Goal: Information Seeking & Learning: Learn about a topic

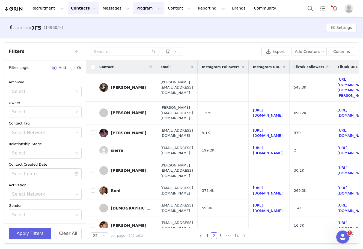
scroll to position [208, 0]
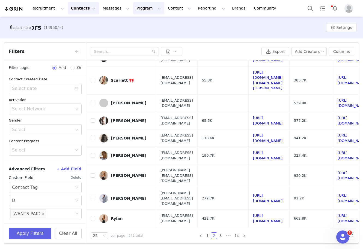
click at [140, 8] on button "Program Program" at bounding box center [148, 8] width 31 height 12
click at [144, 25] on p "Activations" at bounding box center [139, 24] width 21 height 6
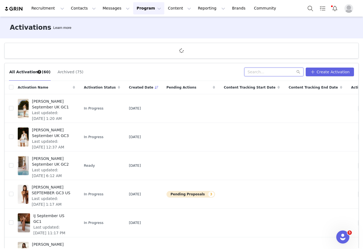
click at [272, 75] on input "text" at bounding box center [273, 72] width 59 height 9
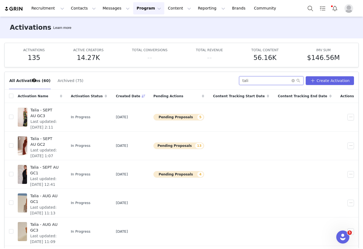
click at [265, 80] on input "tali" at bounding box center [271, 80] width 64 height 9
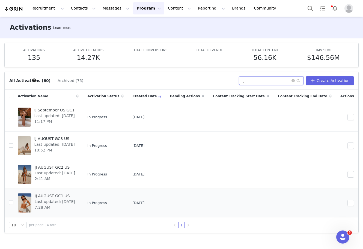
type input "ij"
click at [76, 200] on span "Last updated: Aug 1, 2025 7:28 AM" at bounding box center [55, 204] width 41 height 11
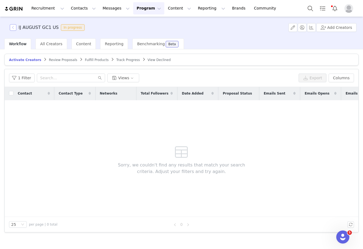
click at [14, 28] on button "button" at bounding box center [13, 27] width 7 height 7
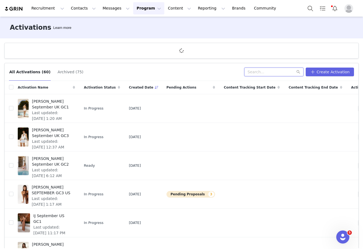
click at [272, 75] on input "text" at bounding box center [273, 72] width 59 height 9
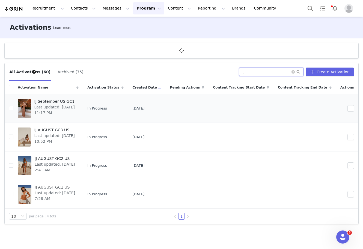
type input "ij"
click at [75, 103] on span "IJ September US GC1" at bounding box center [54, 102] width 41 height 6
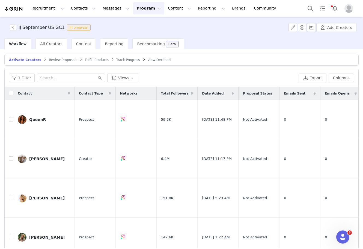
click at [191, 94] on icon at bounding box center [192, 93] width 2 height 3
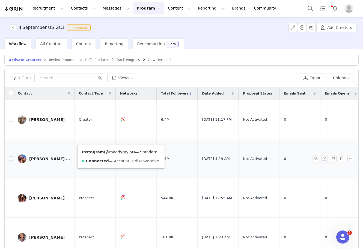
click at [119, 150] on link "@maddytaylor" at bounding box center [119, 152] width 28 height 4
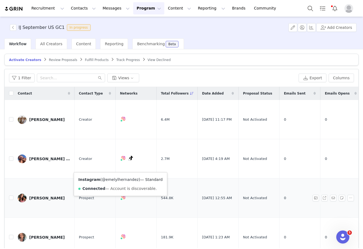
click at [116, 179] on link "@emelylhernandez" at bounding box center [120, 180] width 37 height 4
click at [117, 180] on link "@emelylhernandez" at bounding box center [120, 180] width 37 height 4
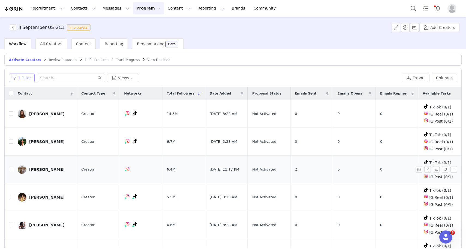
click at [26, 75] on button "1 Filter" at bounding box center [22, 78] width 26 height 9
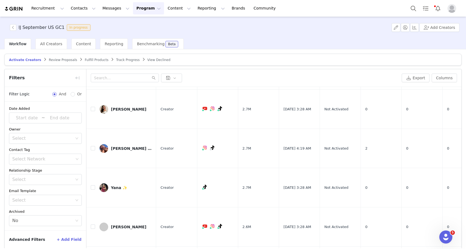
scroll to position [483, 0]
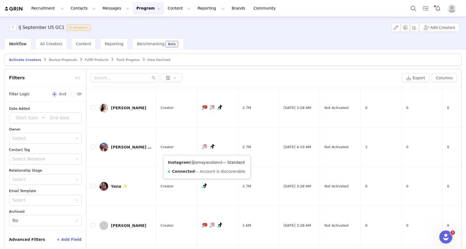
click at [197, 162] on link "@amayacolonn" at bounding box center [205, 162] width 29 height 4
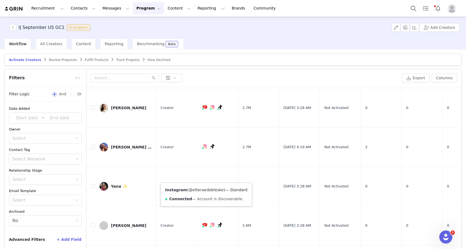
click at [202, 190] on link "@ellieraedobleske" at bounding box center [206, 190] width 35 height 4
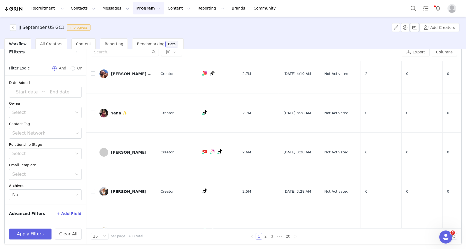
scroll to position [26, 0]
click at [266, 237] on link "2" at bounding box center [266, 237] width 6 height 6
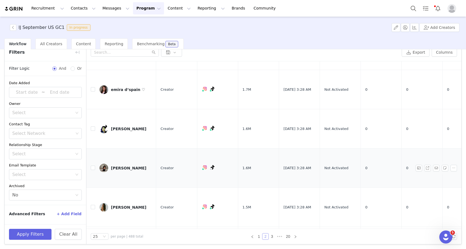
scroll to position [92, 0]
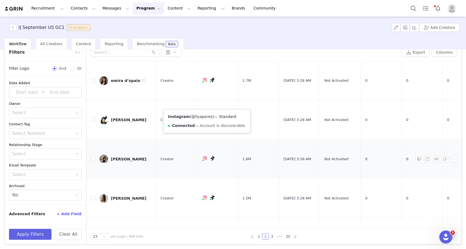
click at [202, 116] on link "@liyaperez" at bounding box center [201, 117] width 21 height 4
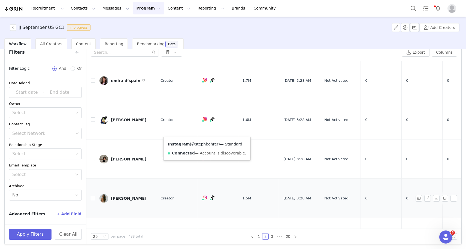
click at [202, 143] on link "@stephbohrer" at bounding box center [204, 144] width 27 height 4
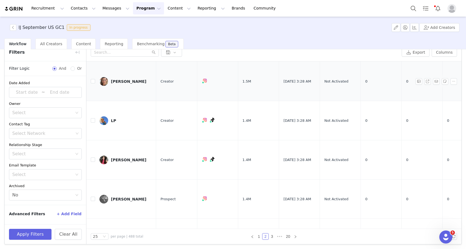
scroll to position [248, 0]
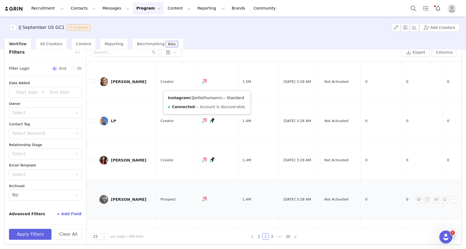
click at [201, 98] on link "@elliethumann" at bounding box center [205, 98] width 29 height 4
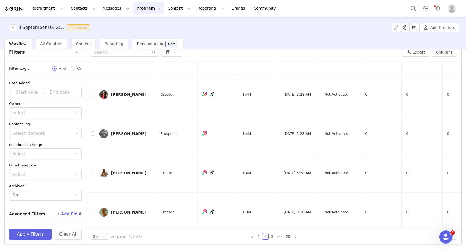
scroll to position [314, 0]
click at [204, 169] on link "@tatyanahbass" at bounding box center [206, 168] width 30 height 4
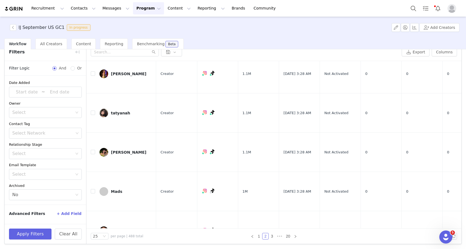
scroll to position [25, 0]
click at [203, 90] on link "@giaduddy" at bounding box center [202, 90] width 22 height 4
click at [271, 236] on link "3" at bounding box center [272, 236] width 6 height 6
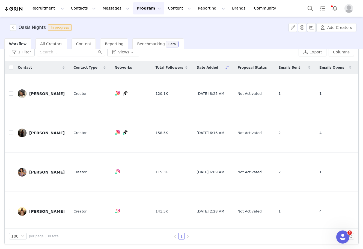
click at [139, 11] on button "Program Program" at bounding box center [148, 8] width 31 height 12
click at [134, 23] on p "Activations" at bounding box center [139, 24] width 21 height 6
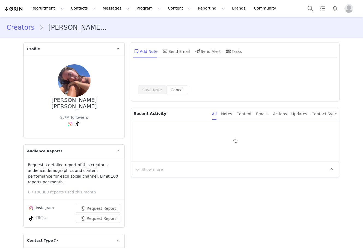
type input "+1 (United States)"
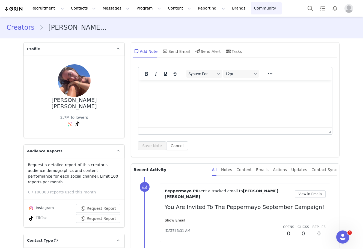
scroll to position [32, 0]
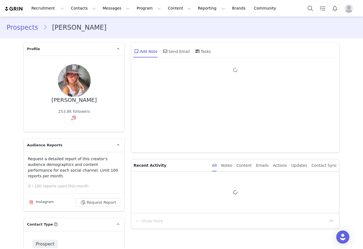
type input "+1 ([GEOGRAPHIC_DATA])"
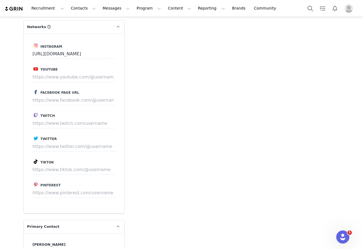
scroll to position [902, 0]
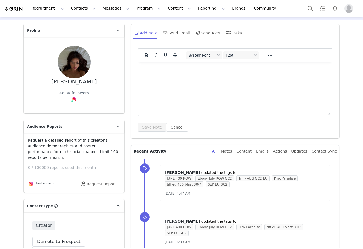
type input "+1 ([GEOGRAPHIC_DATA])"
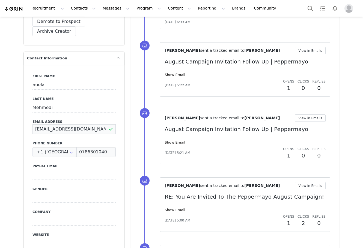
click at [90, 125] on input "mehmedi.suela@gmx.ch" at bounding box center [73, 129] width 83 height 10
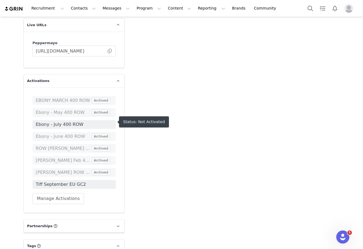
scroll to position [1092, 0]
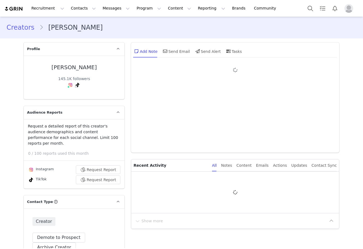
type input "+1 ([GEOGRAPHIC_DATA])"
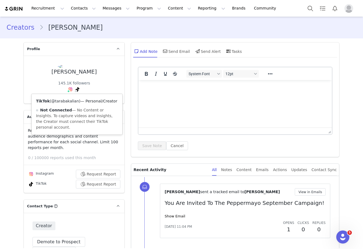
click at [68, 102] on link "@tarabakalian" at bounding box center [65, 101] width 28 height 4
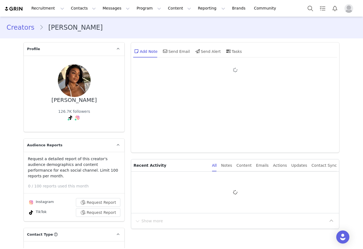
type input "+1 ([GEOGRAPHIC_DATA])"
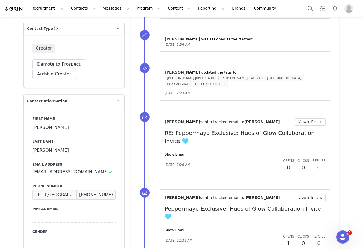
scroll to position [192, 0]
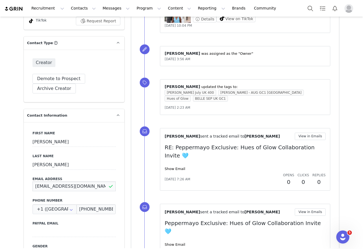
click at [86, 183] on input "[EMAIL_ADDRESS][DOMAIN_NAME]" at bounding box center [73, 187] width 83 height 10
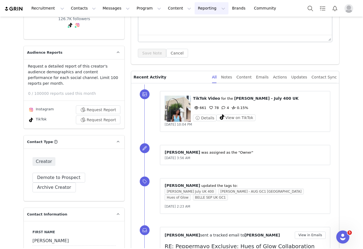
scroll to position [0, 0]
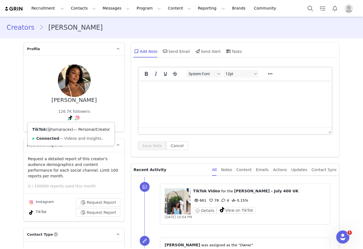
click at [61, 127] on link "@tamaracex" at bounding box center [59, 129] width 24 height 4
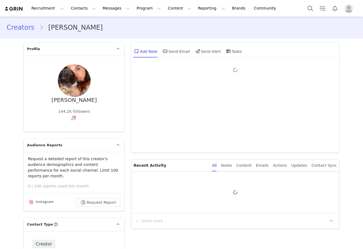
type input "+1 ([GEOGRAPHIC_DATA])"
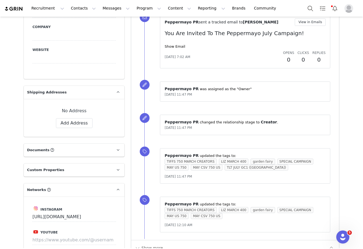
scroll to position [224, 0]
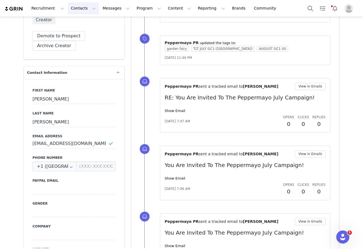
click at [76, 11] on button "Contacts Contacts" at bounding box center [83, 8] width 31 height 12
click at [75, 24] on p "Creators" at bounding box center [76, 24] width 16 height 6
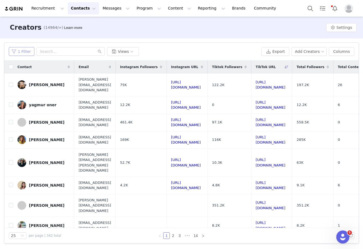
click at [22, 49] on button "1 Filter" at bounding box center [22, 51] width 26 height 9
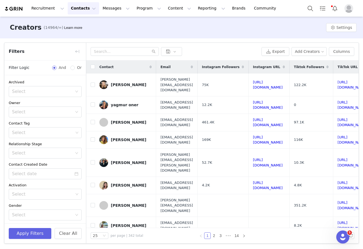
scroll to position [85, 0]
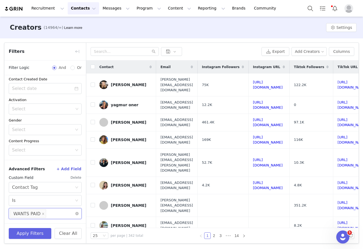
click at [48, 215] on input at bounding box center [48, 213] width 3 height 9
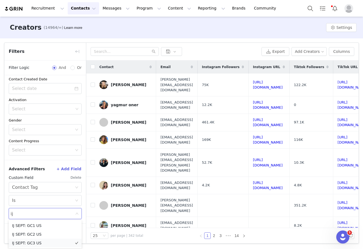
type input "i"
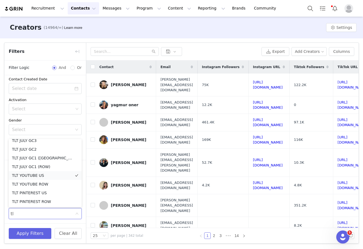
scroll to position [1, 0]
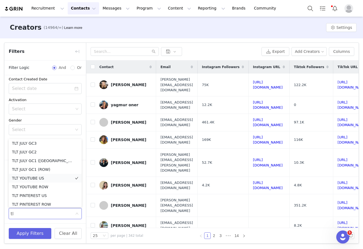
type input "t"
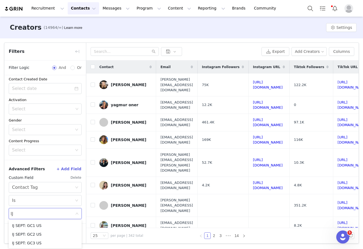
type input "IJ"
click at [49, 173] on div "Advanced Filters + Add Field" at bounding box center [45, 169] width 73 height 9
click at [24, 211] on div "Select" at bounding box center [42, 213] width 61 height 5
type input "i"
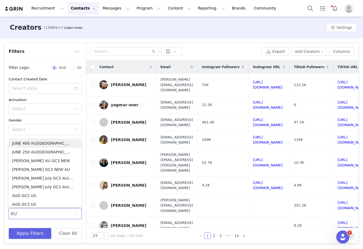
type input "AUG"
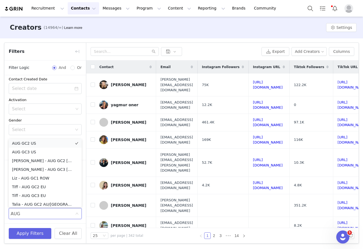
click at [30, 146] on li "AUG GC2 US" at bounding box center [45, 143] width 73 height 9
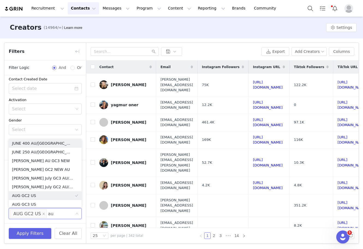
type input "aug"
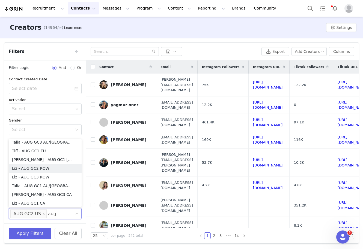
scroll to position [91, 0]
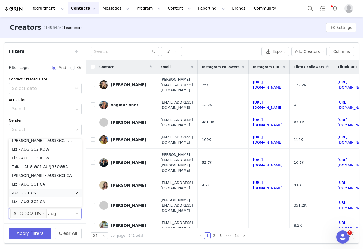
click at [32, 192] on li "AUG GC1 US" at bounding box center [45, 193] width 73 height 9
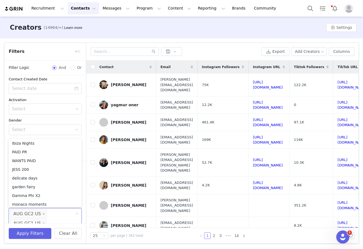
scroll to position [95, 0]
click at [41, 110] on div "Gender" at bounding box center [45, 110] width 73 height 5
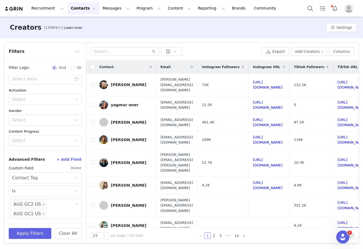
click at [79, 160] on button "+ Add Field" at bounding box center [68, 159] width 25 height 9
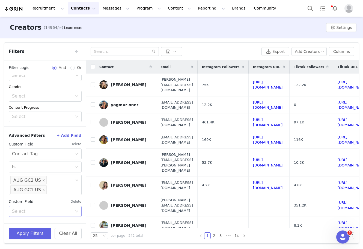
click at [27, 214] on div "Select" at bounding box center [42, 211] width 60 height 5
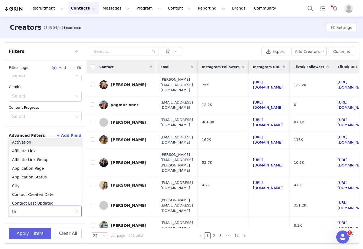
type input "tag"
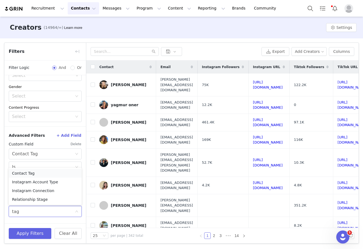
click at [34, 172] on li "Contact Tag" at bounding box center [45, 173] width 73 height 9
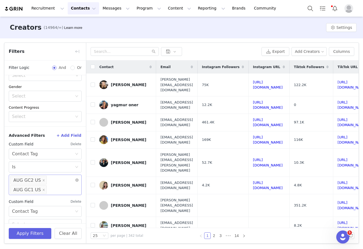
scroll to position [143, 0]
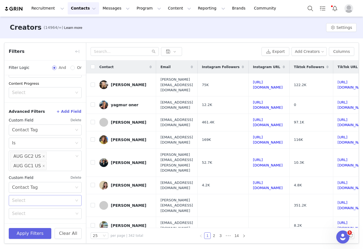
click at [25, 201] on div "Select" at bounding box center [42, 200] width 60 height 5
click at [14, 222] on li "Is not" at bounding box center [45, 221] width 73 height 9
click at [26, 213] on div "Select" at bounding box center [42, 213] width 61 height 5
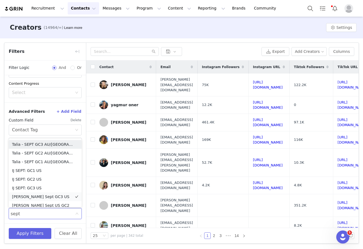
scroll to position [3, 0]
type input "s"
type input "ivana"
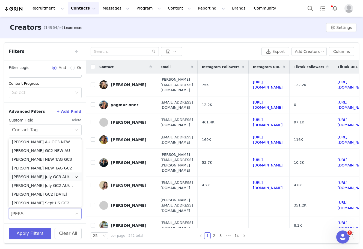
scroll to position [4, 0]
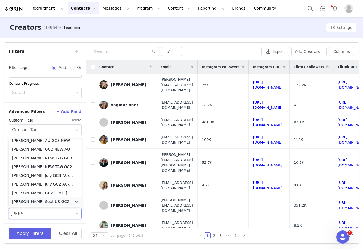
click at [28, 202] on li "Ivana Sept US GC2" at bounding box center [45, 201] width 73 height 9
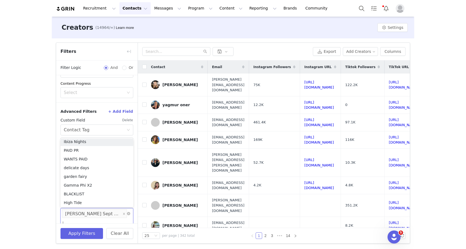
scroll to position [1, 0]
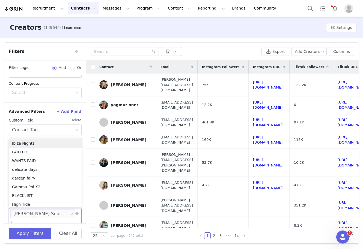
type input "ij"
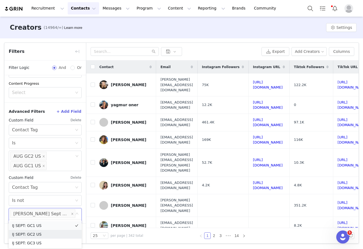
click at [39, 224] on li "IJ SEPT: GC1 US" at bounding box center [45, 225] width 73 height 9
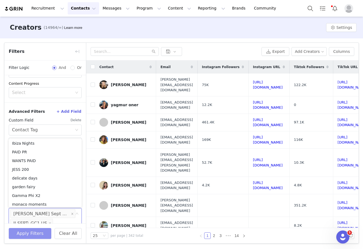
click at [22, 233] on button "Apply Filters" at bounding box center [30, 233] width 43 height 11
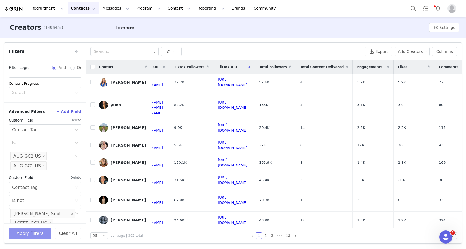
scroll to position [0, 145]
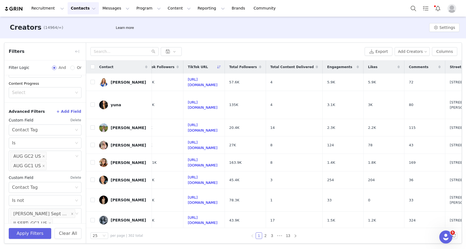
click at [264, 68] on span at bounding box center [260, 67] width 7 height 7
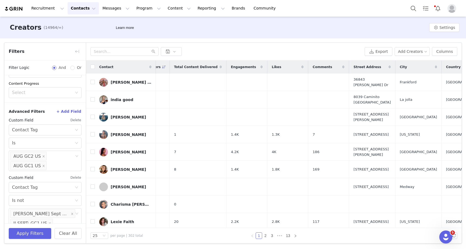
scroll to position [152, 0]
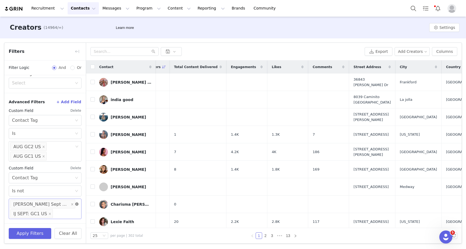
click at [76, 204] on icon "icon: close-circle" at bounding box center [76, 204] width 3 height 3
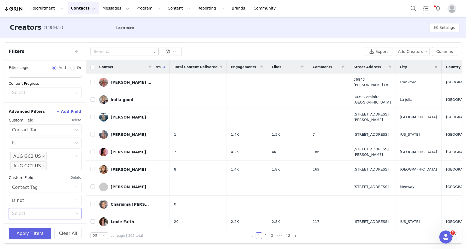
click at [77, 177] on button "Delete" at bounding box center [75, 177] width 11 height 9
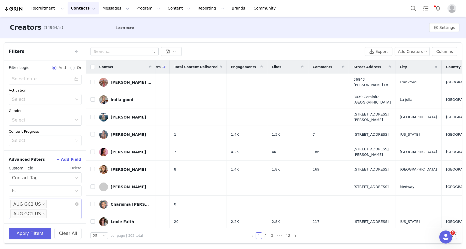
click at [48, 206] on div "Select AUG GC2 US AUG GC1 US" at bounding box center [42, 204] width 65 height 10
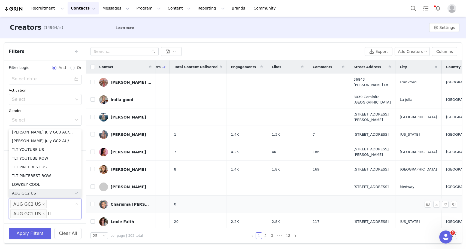
scroll to position [1, 0]
type input "tlt"
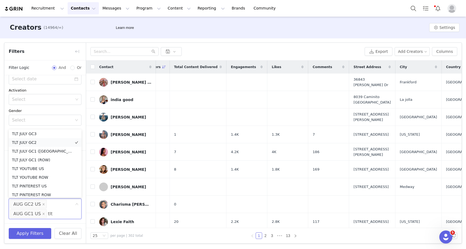
click at [35, 143] on li "TLT JULY GC2" at bounding box center [45, 142] width 73 height 9
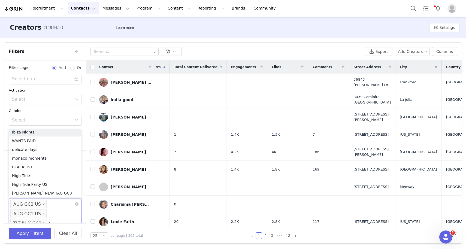
scroll to position [97, 0]
type input "tlt"
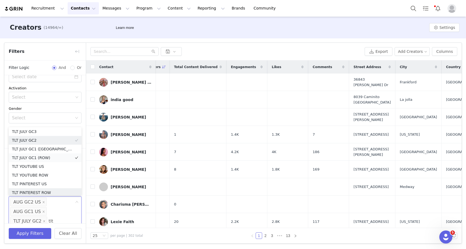
scroll to position [3, 0]
click at [42, 147] on li "TLT JULY GC1 ([GEOGRAPHIC_DATA])" at bounding box center [45, 147] width 73 height 9
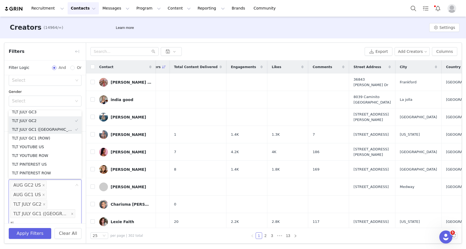
scroll to position [1, 0]
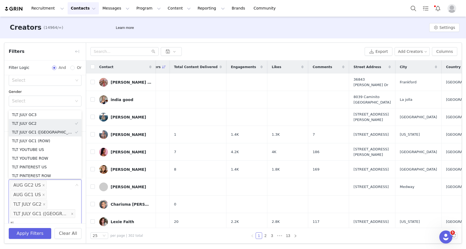
type input "t"
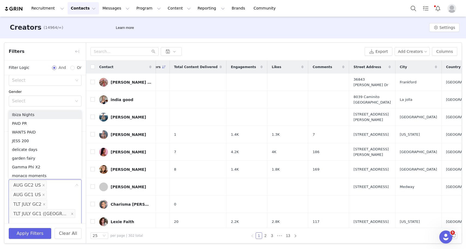
click at [13, 224] on div "Apply Filters Clear All" at bounding box center [45, 234] width 82 height 20
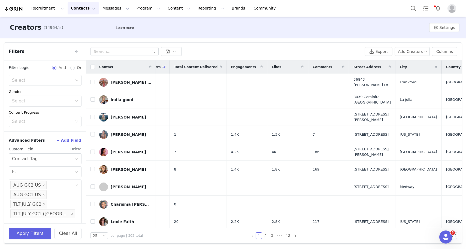
click at [68, 140] on button "+ Add Field" at bounding box center [68, 140] width 25 height 9
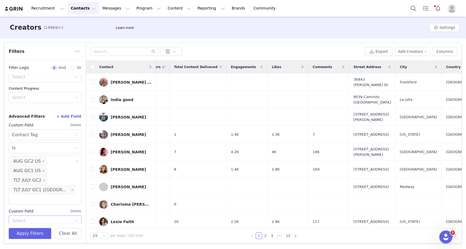
click at [21, 218] on div "Select" at bounding box center [42, 220] width 60 height 5
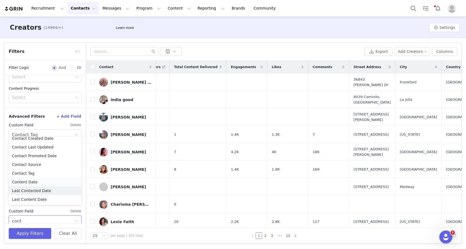
scroll to position [4, 0]
type input "cont"
click at [31, 231] on button "Apply Filters" at bounding box center [30, 233] width 43 height 11
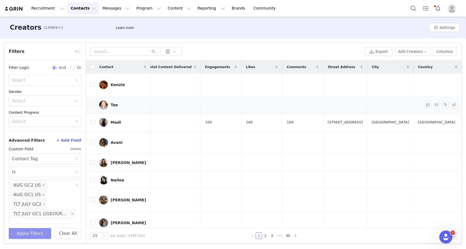
scroll to position [0, 282]
click at [198, 68] on span at bounding box center [195, 67] width 7 height 7
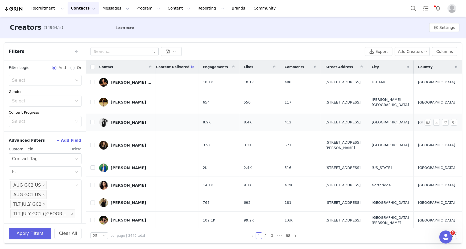
scroll to position [0, 288]
click at [190, 67] on span "Total Content Delivered" at bounding box center [168, 67] width 44 height 5
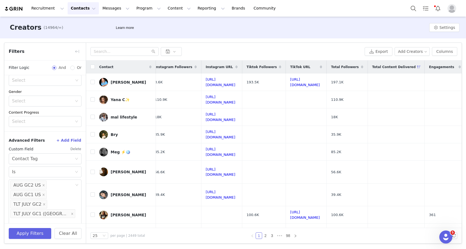
scroll to position [0, 33]
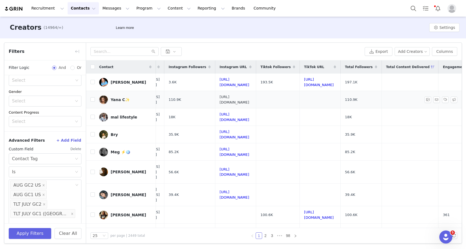
click at [250, 99] on link "https://www.instagram.com/goldynaps" at bounding box center [235, 100] width 30 height 10
click at [250, 130] on link "https://www.instagram.com/bryanakay" at bounding box center [235, 135] width 30 height 10
click at [250, 147] on link "https://www.instagram.com/thatgirlmeggies" at bounding box center [235, 152] width 30 height 10
click at [250, 167] on link "https://www.instagram.com/lisiwitt" at bounding box center [235, 172] width 30 height 10
click at [256, 184] on td "https://www.instagram.com/shrikaped" at bounding box center [235, 195] width 41 height 23
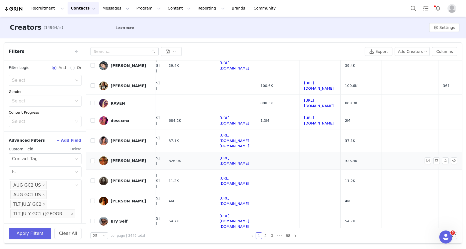
scroll to position [135, 33]
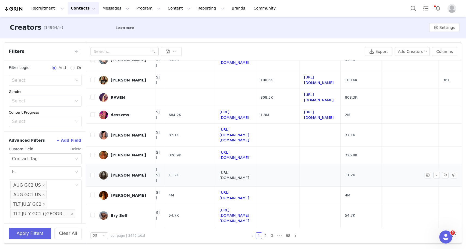
click at [250, 171] on link "https://www.instagram.com/melanie_le_" at bounding box center [235, 176] width 30 height 10
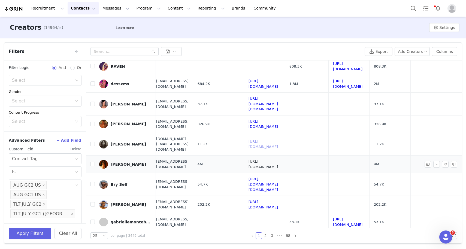
scroll to position [167, 4]
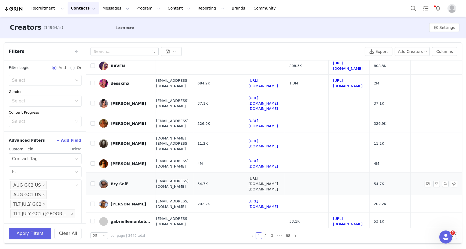
click at [278, 177] on link "https://www.instagram.com/bry.self" at bounding box center [264, 184] width 30 height 15
click at [278, 199] on link "https://www.instagram.com/juliarizik" at bounding box center [264, 204] width 30 height 10
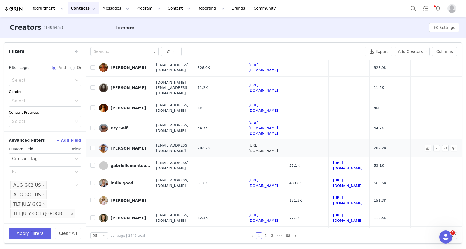
scroll to position [223, 4]
click at [278, 178] on link "https://www.instagram.com/indiagood" at bounding box center [264, 183] width 30 height 10
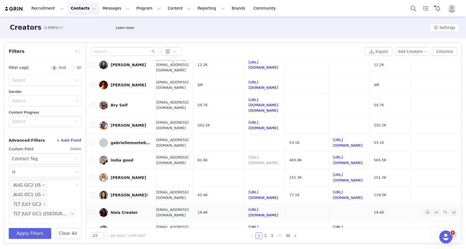
scroll to position [253, 4]
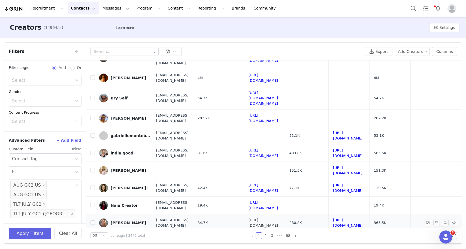
click at [278, 218] on link "https://www.instagram.com/ladycarolinewiley" at bounding box center [264, 223] width 30 height 10
click at [278, 236] on link "https://www.instagram.com/weworewhat" at bounding box center [264, 241] width 30 height 10
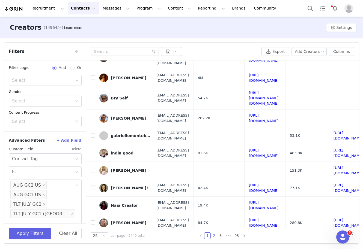
click at [214, 236] on link "2" at bounding box center [214, 236] width 6 height 6
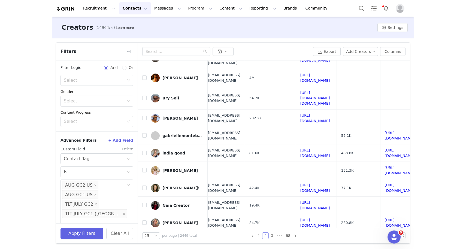
scroll to position [0, 0]
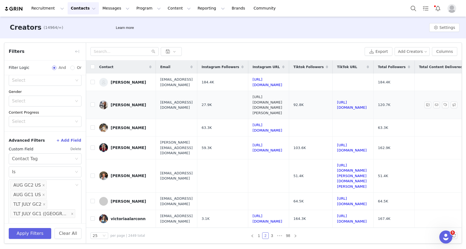
click at [282, 98] on link "https://www.instagram.com/lauren.karwoski" at bounding box center [268, 105] width 30 height 20
click at [282, 123] on link "https://www.instagram.com/valeriaaherrero" at bounding box center [268, 128] width 30 height 10
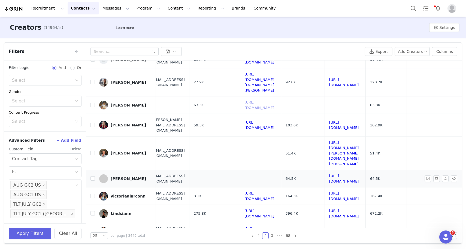
scroll to position [23, 8]
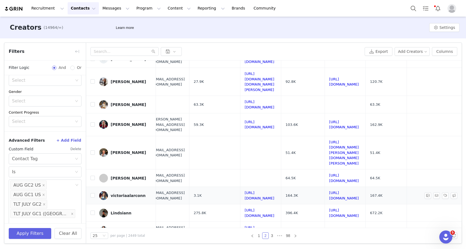
click at [281, 187] on td "https://www.instagram.com/nikkigoodhand" at bounding box center [260, 195] width 41 height 17
click at [275, 191] on link "https://www.instagram.com/nikkigoodhand" at bounding box center [260, 196] width 30 height 10
click at [275, 208] on link "https://www.instagram.com/lindsiannshi" at bounding box center [260, 213] width 30 height 10
click at [275, 243] on link "https://www.instagram.com/emilyyharrigan" at bounding box center [260, 248] width 30 height 10
click at [275, 226] on link "https://www.instagram.com/valeloren" at bounding box center [260, 231] width 30 height 10
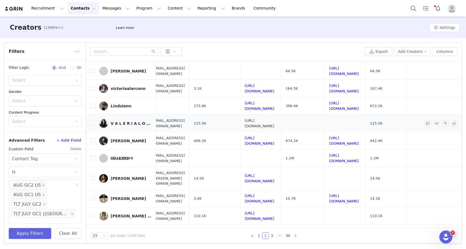
scroll to position [154, 8]
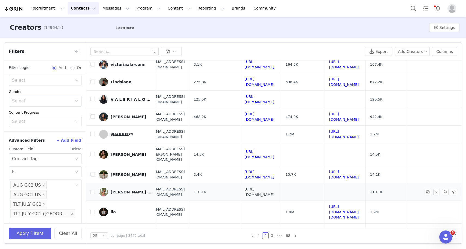
click at [275, 187] on link "https://www.instagram.com/amberdowty_" at bounding box center [260, 192] width 30 height 10
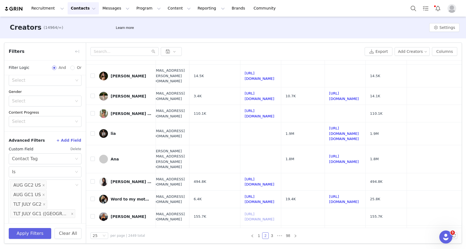
scroll to position [245, 8]
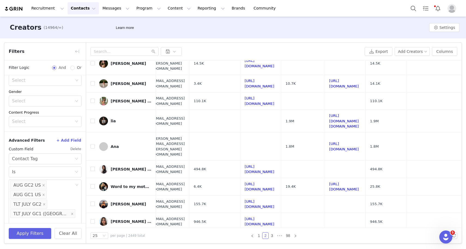
click at [273, 233] on link "3" at bounding box center [272, 236] width 6 height 6
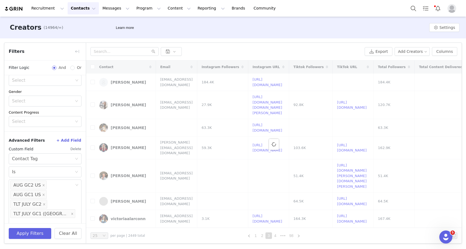
click at [46, 1] on div "Recruitment Recruitment Creator Search Curated Lists Landing Pages Web Extensio…" at bounding box center [233, 8] width 466 height 17
click at [38, 7] on button "Recruitment Recruitment" at bounding box center [47, 8] width 39 height 12
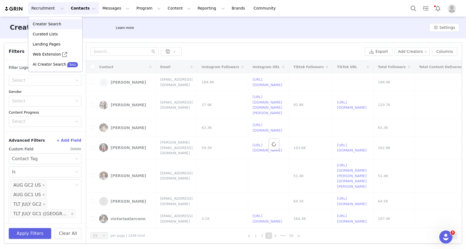
click at [44, 22] on p "Creator Search" at bounding box center [47, 24] width 29 height 6
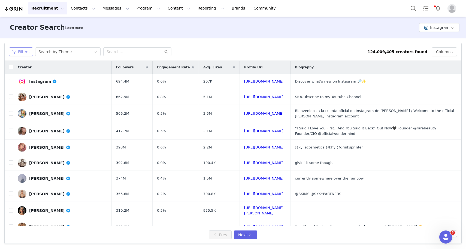
click at [25, 50] on button "Filters" at bounding box center [21, 51] width 24 height 9
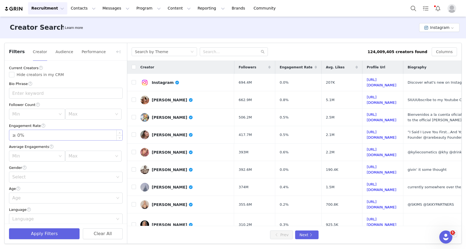
click at [76, 136] on input "≥ 0%" at bounding box center [65, 135] width 113 height 10
click at [32, 115] on div "Min" at bounding box center [34, 114] width 44 height 5
click at [75, 119] on div "Max" at bounding box center [91, 114] width 46 height 10
click at [75, 176] on li "500k" at bounding box center [93, 175] width 56 height 9
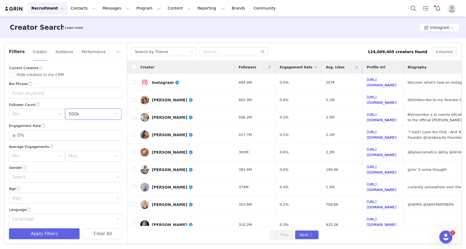
click at [75, 176] on div "Select" at bounding box center [62, 177] width 101 height 5
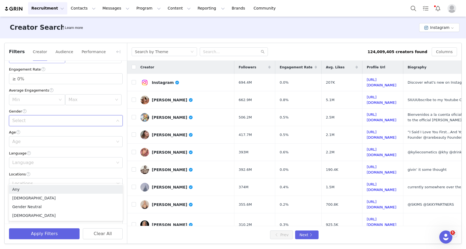
scroll to position [57, 0]
click at [38, 117] on div "Select" at bounding box center [64, 120] width 104 height 10
click at [30, 121] on div "Select" at bounding box center [62, 119] width 101 height 5
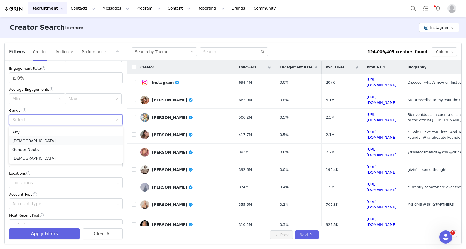
click at [26, 139] on li "Female" at bounding box center [66, 141] width 114 height 9
click at [26, 139] on div "Age" at bounding box center [62, 140] width 101 height 5
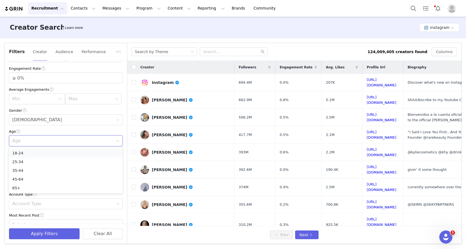
click at [26, 152] on li "18-24" at bounding box center [66, 153] width 114 height 9
click at [24, 181] on div "Locations" at bounding box center [63, 182] width 102 height 5
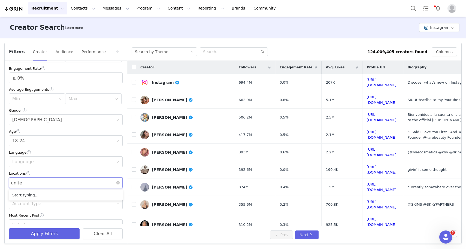
type input "united"
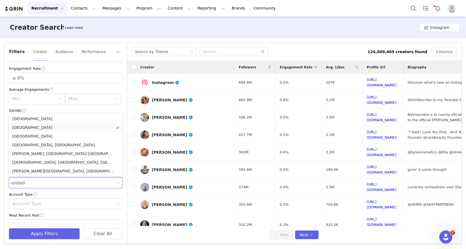
click at [37, 128] on li "[GEOGRAPHIC_DATA]" at bounding box center [66, 127] width 114 height 9
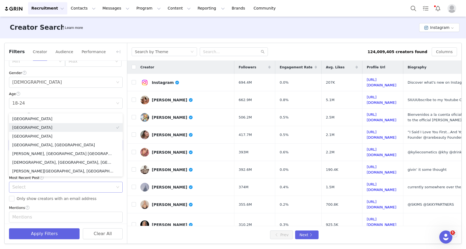
scroll to position [110, 0]
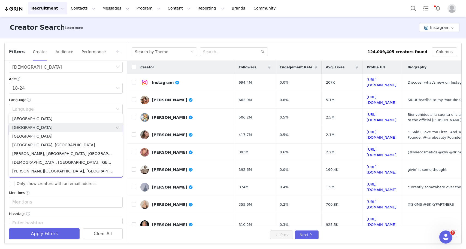
click at [50, 191] on div "Mentions" at bounding box center [66, 193] width 114 height 6
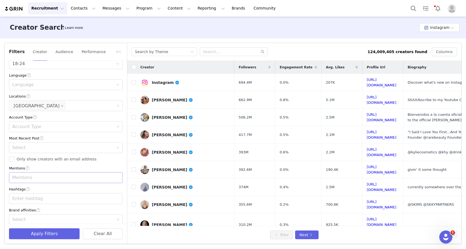
scroll to position [134, 0]
click at [38, 177] on div "Mentions" at bounding box center [63, 177] width 102 height 5
type input "@whitefox"
type input "@meshki"
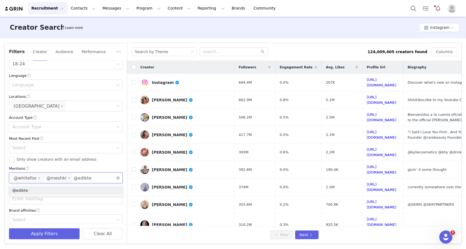
type input "@edikted"
type input "@ohpolly"
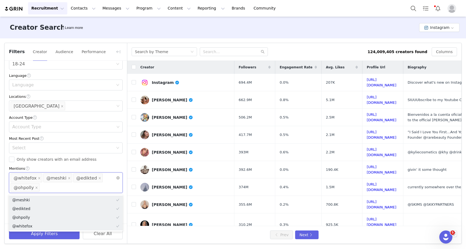
scroll to position [150, 0]
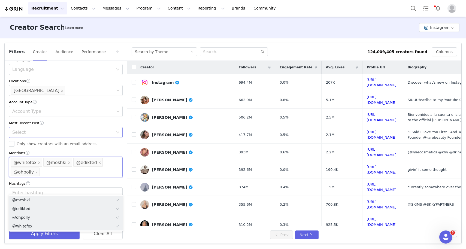
click at [108, 138] on div "Select" at bounding box center [66, 132] width 114 height 11
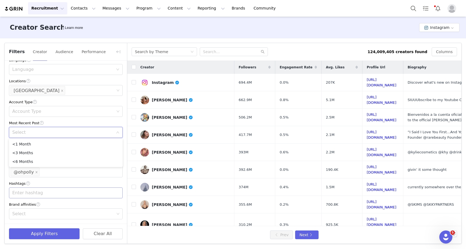
click at [39, 192] on div "Enter hashtag" at bounding box center [63, 192] width 102 height 5
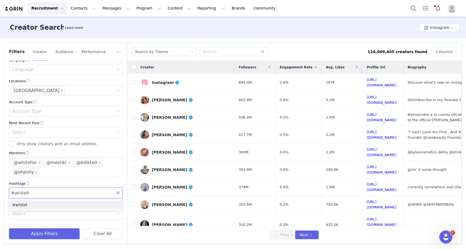
type input "#whitefox"
type input "#meshki"
type input "#edikted"
type input "#ohpolly"
click at [90, 179] on div "Current Creators Hide creators in my CRM Bio Phrase Follower Count Min Max 500k…" at bounding box center [66, 72] width 122 height 322
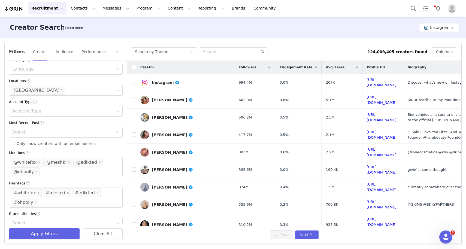
scroll to position [160, 0]
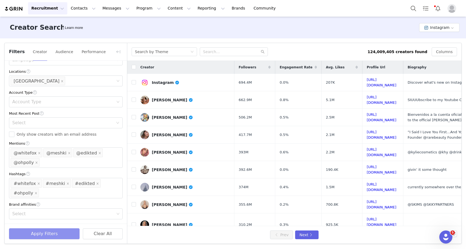
click at [48, 232] on button "Apply Filters" at bounding box center [44, 234] width 71 height 11
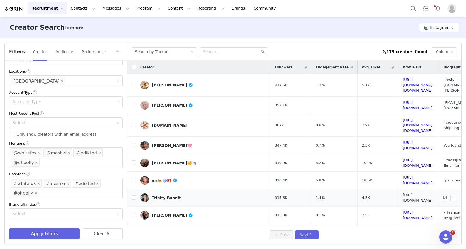
click at [362, 193] on link "https://www.instagram.com/argenthoss/" at bounding box center [418, 198] width 30 height 10
click at [362, 176] on link "https://www.instagram.com/arianaawhite/" at bounding box center [418, 181] width 30 height 10
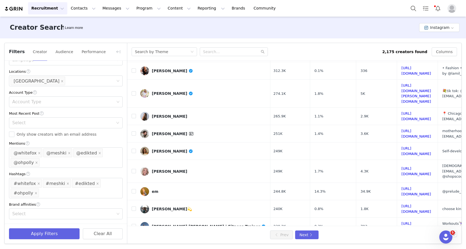
scroll to position [179, 1]
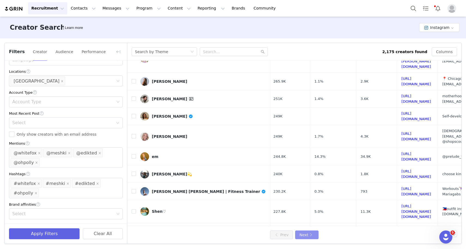
click at [304, 238] on button "Next" at bounding box center [306, 235] width 23 height 9
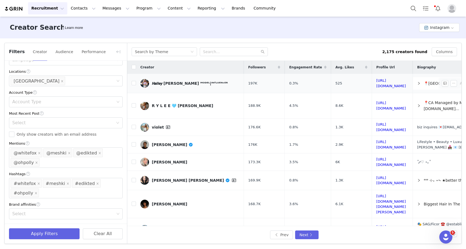
scroll to position [0, 5]
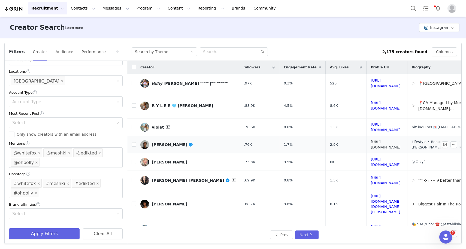
click at [362, 140] on link "https://www.instagram.com/bezafrehiwot/" at bounding box center [386, 145] width 30 height 10
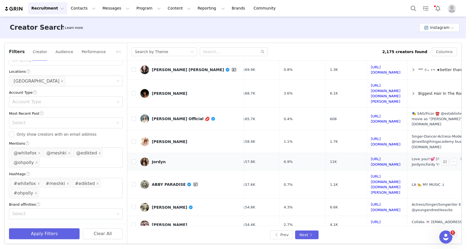
scroll to position [112, 5]
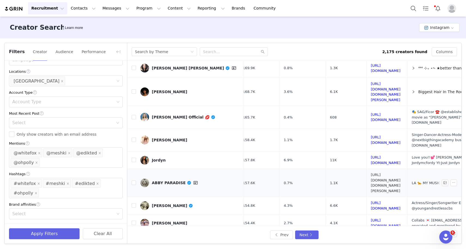
click at [362, 173] on link "https://www.instagram.com/abby.saltzman/" at bounding box center [386, 183] width 30 height 20
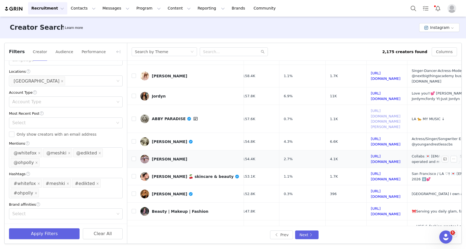
scroll to position [193, 5]
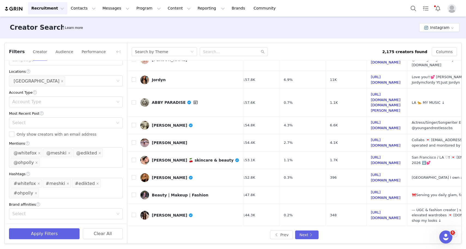
click at [308, 235] on button "Next" at bounding box center [306, 235] width 23 height 9
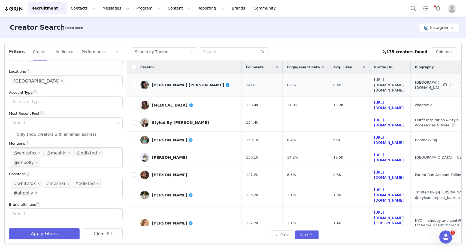
click at [362, 81] on link "https://www.instagram.com/fendi.liyahhh/" at bounding box center [389, 85] width 30 height 15
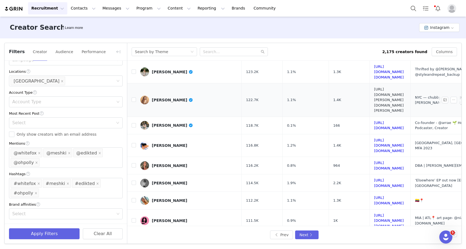
scroll to position [170, 0]
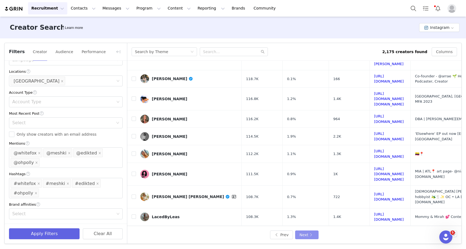
click at [304, 235] on button "Next" at bounding box center [306, 235] width 23 height 9
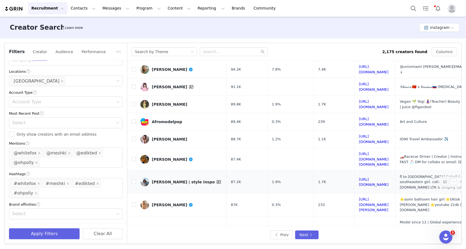
scroll to position [66, 0]
click at [359, 177] on link "https://www.instagram.com/carlyvandyke_/" at bounding box center [374, 182] width 30 height 10
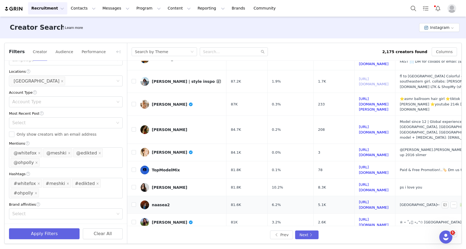
scroll to position [174, 0]
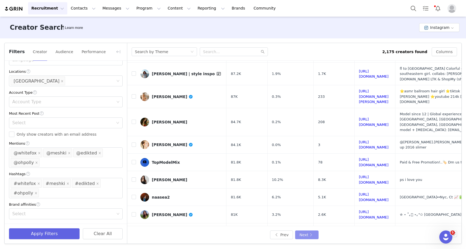
click at [299, 235] on button "Next" at bounding box center [306, 235] width 23 height 9
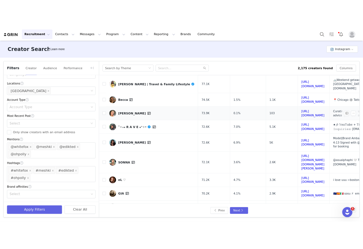
scroll to position [64, 0]
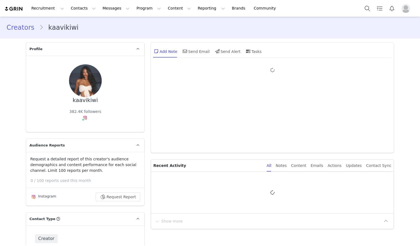
type input "+1 ([GEOGRAPHIC_DATA])"
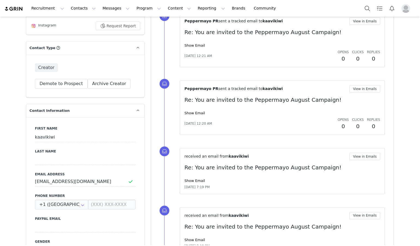
scroll to position [171, 0]
click at [94, 179] on input "[EMAIL_ADDRESS][DOMAIN_NAME]" at bounding box center [85, 181] width 101 height 10
drag, startPoint x: 94, startPoint y: 179, endPoint x: 88, endPoint y: 181, distance: 6.6
click at [88, 181] on input "[EMAIL_ADDRESS][DOMAIN_NAME]" at bounding box center [85, 181] width 101 height 10
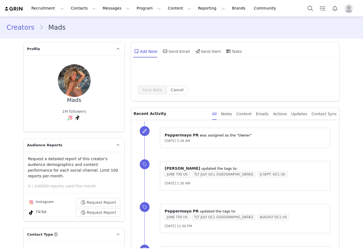
type input "+1 ([GEOGRAPHIC_DATA])"
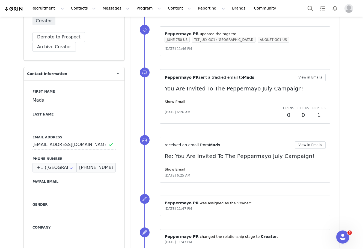
scroll to position [161, 0]
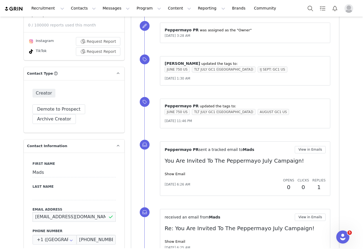
drag, startPoint x: 95, startPoint y: 183, endPoint x: 31, endPoint y: 185, distance: 64.6
click at [31, 185] on div "First Name Mads Last Name Email Address [PERSON_NAME][EMAIL_ADDRESS][DOMAIN_NAM…" at bounding box center [74, 252] width 101 height 199
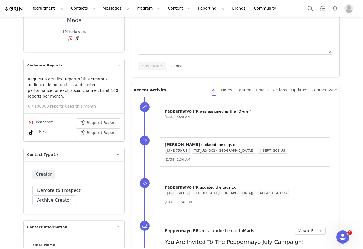
scroll to position [134, 0]
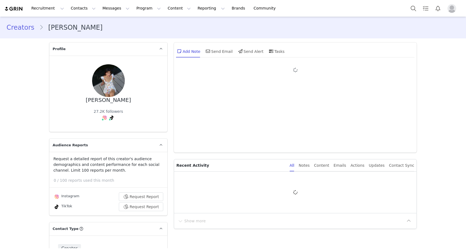
type input "+1 ([GEOGRAPHIC_DATA])"
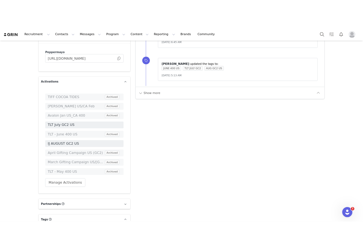
scroll to position [1082, 0]
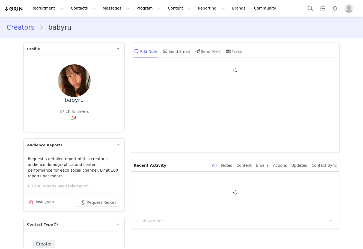
type input "+1 ([GEOGRAPHIC_DATA])"
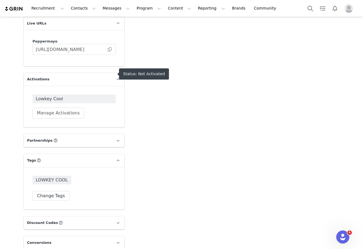
scroll to position [958, 0]
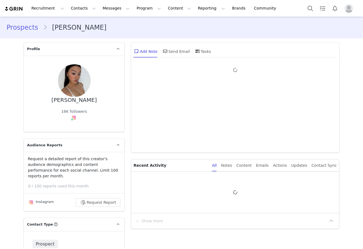
type input "+1 ([GEOGRAPHIC_DATA])"
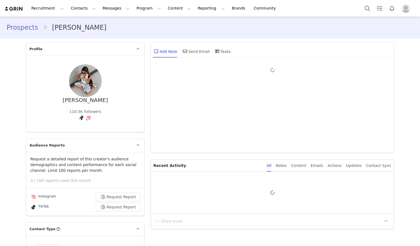
type input "+1 ([GEOGRAPHIC_DATA])"
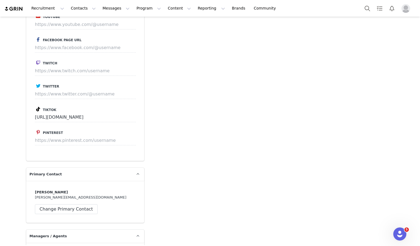
scroll to position [641, 0]
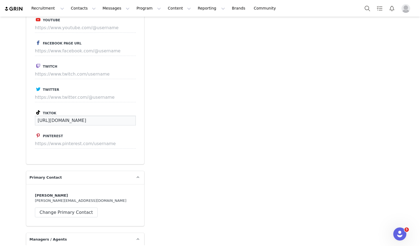
click at [119, 116] on input "https://www.tiktok.com/@baileyjojacksonn" at bounding box center [85, 121] width 101 height 10
drag, startPoint x: 119, startPoint y: 110, endPoint x: 9, endPoint y: 110, distance: 109.9
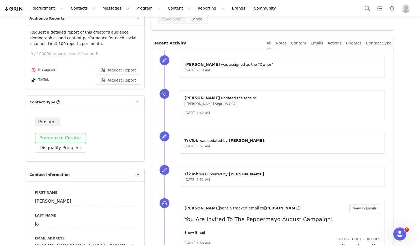
scroll to position [239, 0]
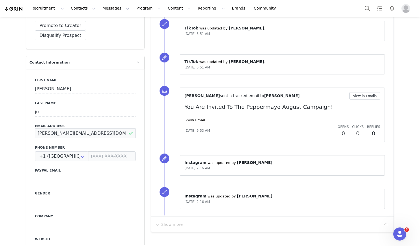
click at [106, 128] on input "[PERSON_NAME][EMAIL_ADDRESS][DOMAIN_NAME]" at bounding box center [85, 133] width 101 height 10
drag, startPoint x: 82, startPoint y: 122, endPoint x: 52, endPoint y: 125, distance: 29.3
click at [52, 128] on input "bailey@upsidedowntalent.com" at bounding box center [85, 133] width 101 height 10
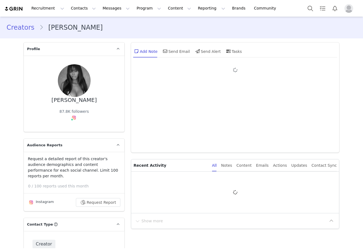
type input "+1 ([GEOGRAPHIC_DATA])"
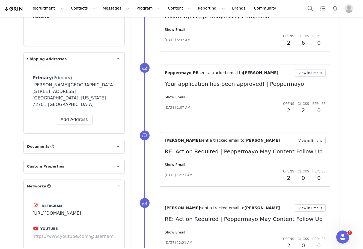
scroll to position [222, 0]
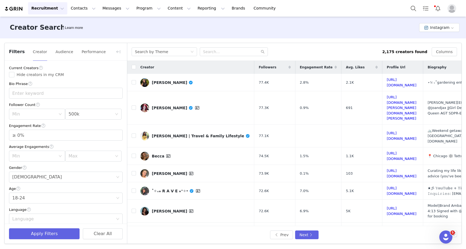
scroll to position [139, 0]
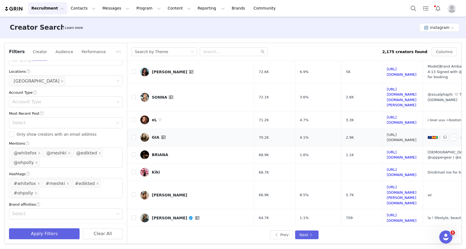
click at [387, 133] on link "https://www.instagram.com/giadierking/" at bounding box center [402, 138] width 30 height 10
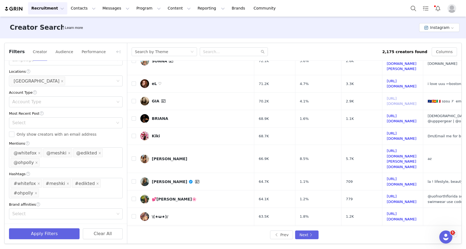
scroll to position [0, 0]
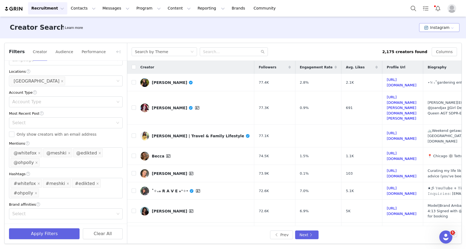
click at [437, 29] on button "Instagram" at bounding box center [439, 27] width 40 height 9
click at [431, 48] on li "TikTok" at bounding box center [440, 47] width 38 height 9
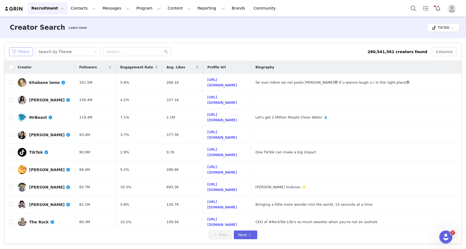
click at [16, 55] on button "Filters" at bounding box center [21, 51] width 24 height 9
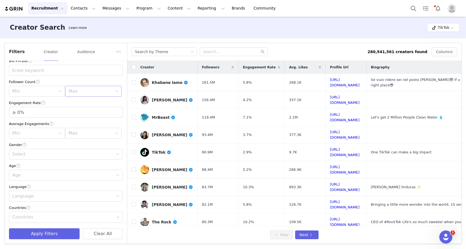
scroll to position [24, 0]
click at [27, 157] on div "Select" at bounding box center [64, 153] width 104 height 10
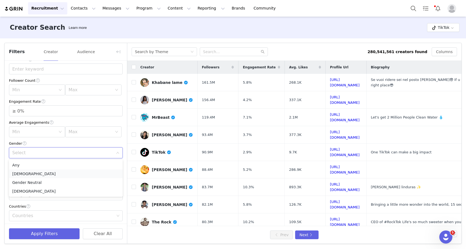
click at [24, 175] on li "Female" at bounding box center [66, 174] width 114 height 9
click at [24, 175] on div "Age" at bounding box center [62, 173] width 101 height 5
click at [24, 184] on li "18-24" at bounding box center [66, 186] width 114 height 9
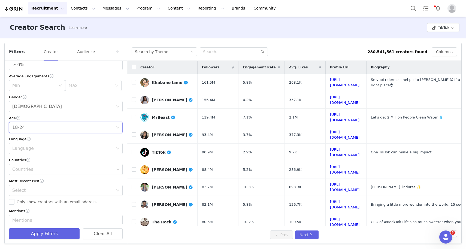
scroll to position [71, 0]
click at [23, 171] on div "Countries" at bounding box center [63, 168] width 102 height 5
type input "uni"
click at [24, 189] on li "[GEOGRAPHIC_DATA]" at bounding box center [66, 189] width 114 height 9
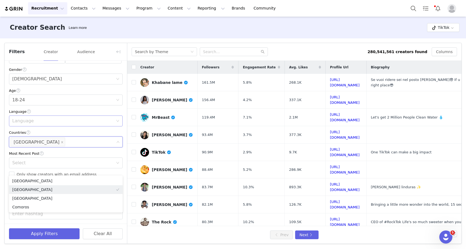
scroll to position [98, 0]
click at [76, 131] on div "Countries" at bounding box center [66, 133] width 114 height 6
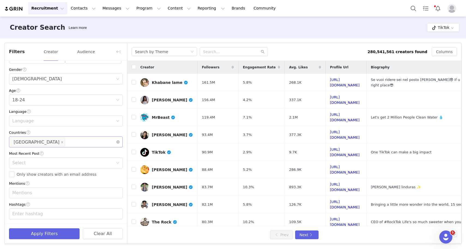
scroll to position [97, 0]
click at [38, 201] on div "Current Creators Hide creators in my CRM Bio Phrase Follower Count Min Max Enga…" at bounding box center [66, 93] width 122 height 261
click at [32, 196] on div "Mentions" at bounding box center [63, 193] width 102 height 5
type input "@whitefox"
type input "@meshki"
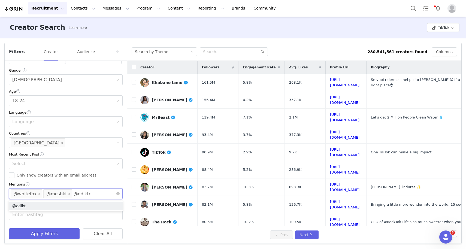
type input "@edikted"
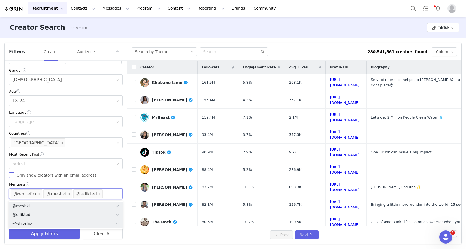
scroll to position [98, 0]
click at [113, 176] on label "Only show creators with an email address" at bounding box center [66, 175] width 114 height 6
click at [14, 176] on input "Only show creators with an email address" at bounding box center [11, 174] width 5 height 5
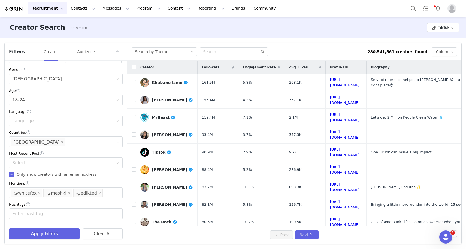
click at [113, 176] on label "Only show creators with an email address" at bounding box center [66, 175] width 114 height 6
click at [14, 176] on input "Only show creators with an email address" at bounding box center [11, 174] width 5 height 5
checkbox input "false"
click at [55, 219] on div "Enter hashtag" at bounding box center [64, 214] width 106 height 10
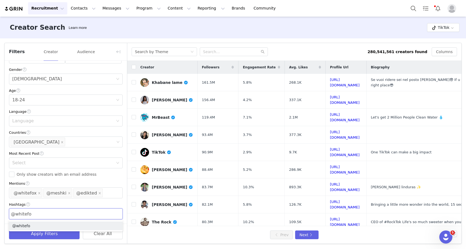
type input "@whitefox"
type input "@meshki"
type input "@edikted"
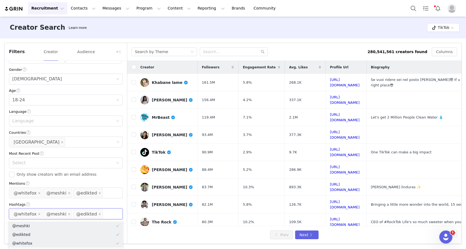
click at [102, 202] on div "Hashtags" at bounding box center [66, 205] width 114 height 6
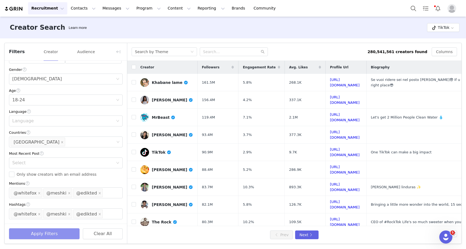
click at [57, 235] on button "Apply Filters" at bounding box center [44, 234] width 71 height 11
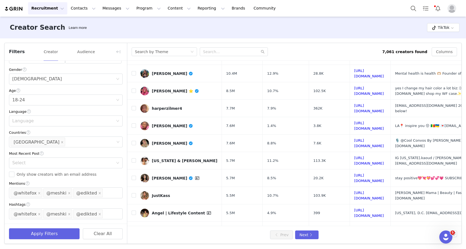
scroll to position [160, 0]
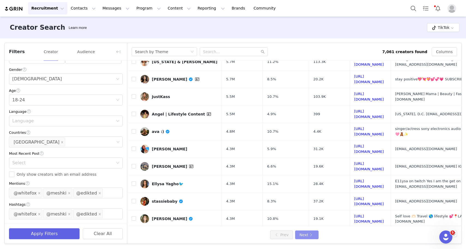
click at [304, 236] on button "Next" at bounding box center [306, 235] width 23 height 9
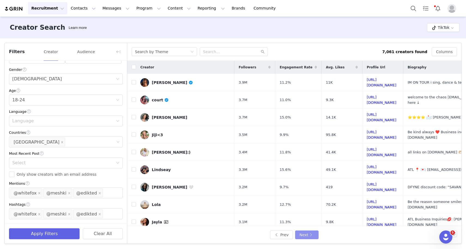
click at [304, 236] on button "Next" at bounding box center [306, 235] width 23 height 9
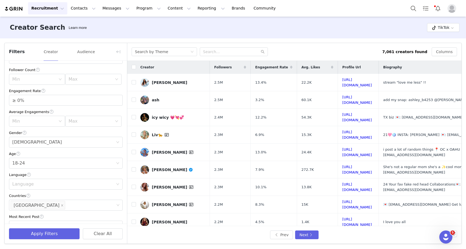
scroll to position [10, 0]
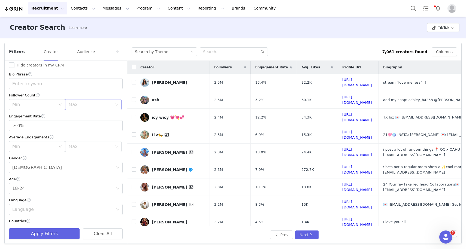
click at [93, 106] on div "Max" at bounding box center [90, 104] width 44 height 5
click at [76, 167] on li "500k" at bounding box center [93, 168] width 56 height 9
click at [63, 234] on button "Apply Filters" at bounding box center [44, 234] width 71 height 11
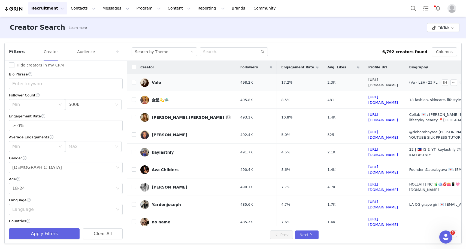
click at [369, 82] on link "https://www.tiktok.com/share/user/6769165261066011653" at bounding box center [384, 83] width 30 height 10
click at [369, 113] on link "https://www.tiktok.com/share/user/7027159282945377285" at bounding box center [384, 118] width 30 height 10
click at [369, 148] on link "https://www.tiktok.com/share/user/9464995" at bounding box center [384, 153] width 30 height 10
click at [369, 165] on link "https://www.tiktok.com/share/user/6662796777495855110" at bounding box center [384, 170] width 30 height 10
click at [369, 182] on link "https://www.tiktok.com/share/user/7189748333694633003" at bounding box center [384, 187] width 30 height 10
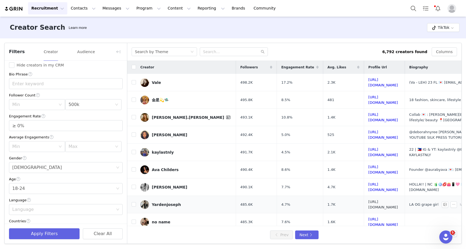
click at [369, 200] on link "https://www.tiktok.com/share/user/6765053594704364549" at bounding box center [384, 205] width 30 height 10
click at [369, 217] on link "https://www.tiktok.com/share/user/6825840471353918469" at bounding box center [384, 222] width 30 height 10
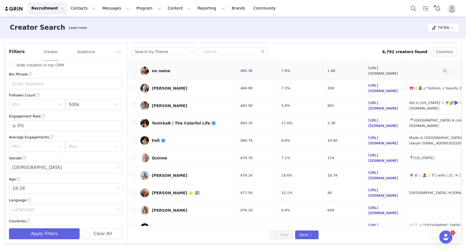
scroll to position [162, 0]
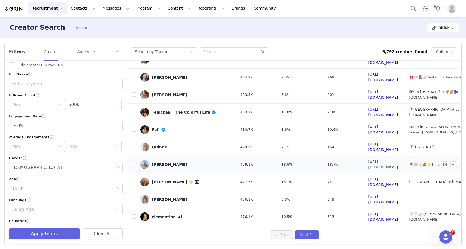
click at [369, 160] on link "https://www.tiktok.com/share/user/17296407" at bounding box center [384, 165] width 30 height 10
click at [369, 177] on link "https://www.tiktok.com/share/user/7183900477695116331" at bounding box center [384, 182] width 30 height 10
click at [369, 247] on link "https://www.tiktok.com/share/user/6874335864441897990" at bounding box center [384, 252] width 30 height 10
click at [303, 234] on button "Next" at bounding box center [306, 235] width 23 height 9
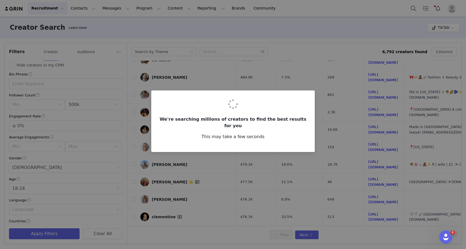
scroll to position [0, 0]
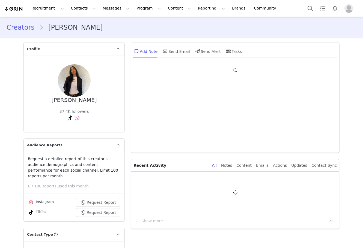
type input "+1 ([GEOGRAPHIC_DATA])"
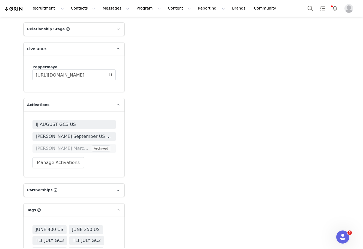
scroll to position [960, 0]
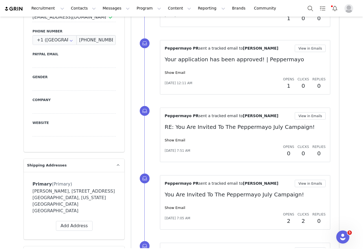
scroll to position [114, 0]
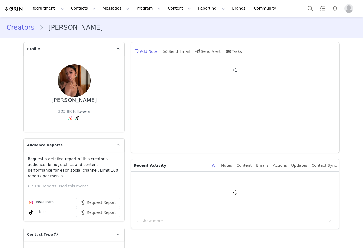
type input "+1 ([GEOGRAPHIC_DATA])"
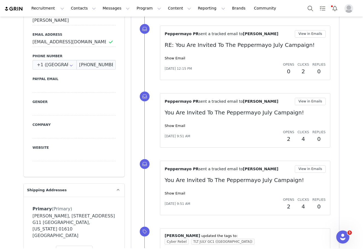
scroll to position [265, 0]
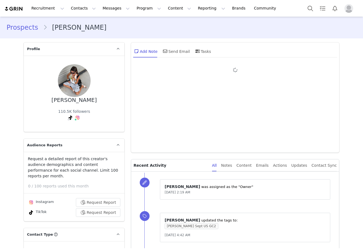
type input "+1 ([GEOGRAPHIC_DATA])"
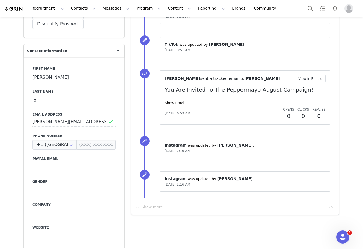
scroll to position [256, 0]
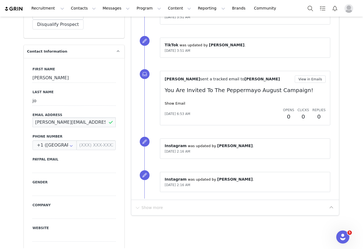
drag, startPoint x: 97, startPoint y: 118, endPoint x: 23, endPoint y: 118, distance: 73.9
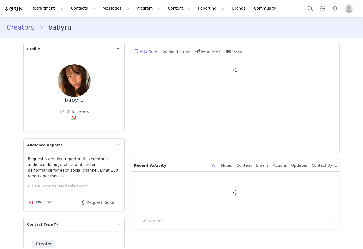
type input "+1 ([GEOGRAPHIC_DATA])"
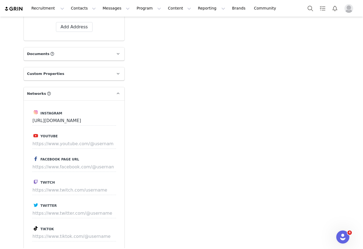
scroll to position [601, 0]
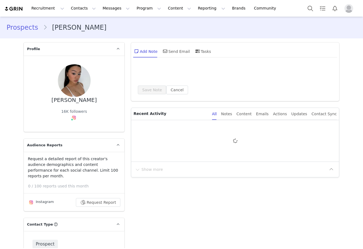
type input "+1 ([GEOGRAPHIC_DATA])"
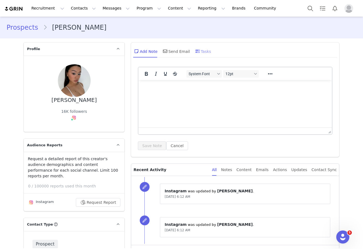
click at [203, 56] on div "Tasks" at bounding box center [202, 51] width 17 height 13
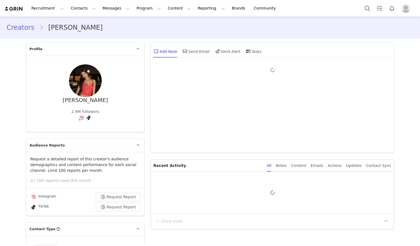
type input "+1 ([GEOGRAPHIC_DATA])"
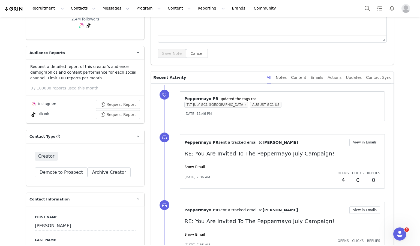
scroll to position [46, 0]
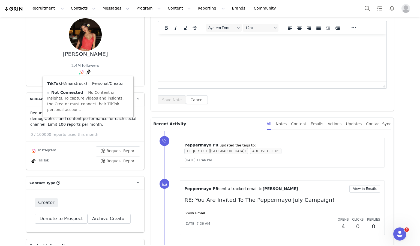
click at [80, 84] on link "@marstruck" at bounding box center [73, 83] width 23 height 4
click at [79, 84] on link "@marissaren" at bounding box center [80, 83] width 25 height 4
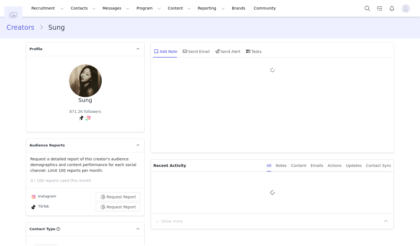
type input "+1 ([GEOGRAPHIC_DATA])"
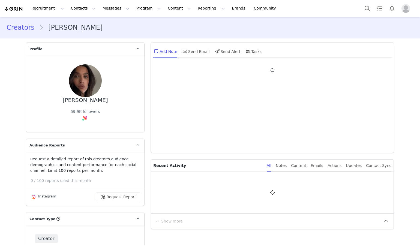
type input "+1 ([GEOGRAPHIC_DATA])"
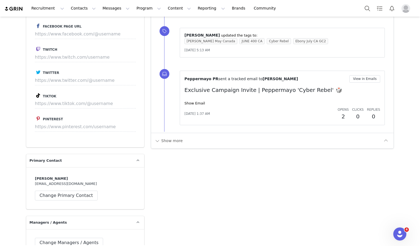
scroll to position [873, 0]
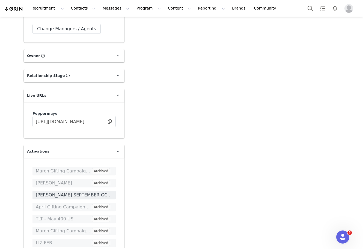
scroll to position [382, 0]
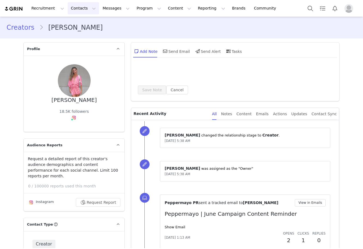
scroll to position [71, 0]
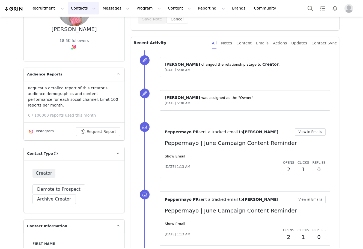
type input "+1 ([GEOGRAPHIC_DATA])"
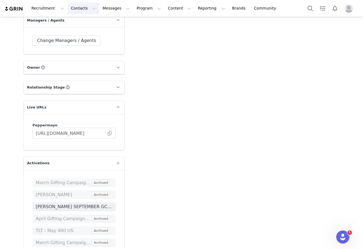
scroll to position [812, 0]
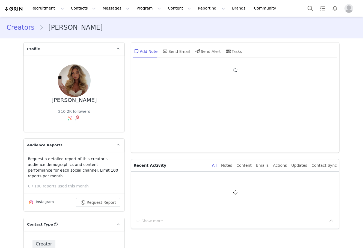
type input "+1 ([GEOGRAPHIC_DATA])"
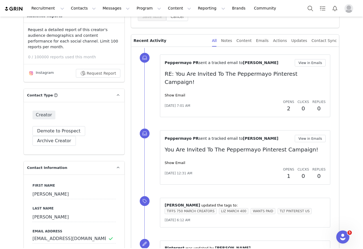
scroll to position [145, 0]
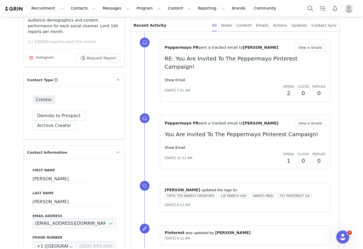
click at [95, 219] on input "[EMAIL_ADDRESS][DOMAIN_NAME]" at bounding box center [73, 224] width 83 height 10
drag, startPoint x: 95, startPoint y: 218, endPoint x: 30, endPoint y: 218, distance: 65.7
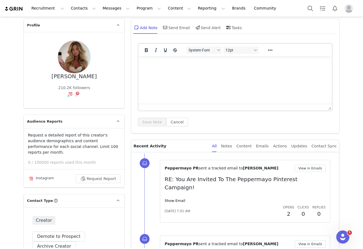
scroll to position [0, 0]
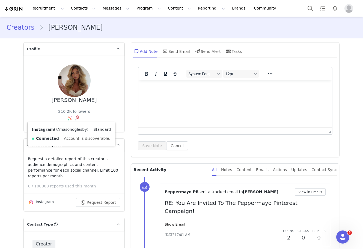
click at [70, 130] on link "@masonoglesby" at bounding box center [70, 129] width 31 height 4
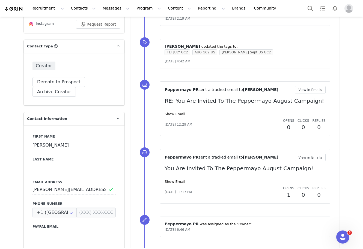
scroll to position [179, 0]
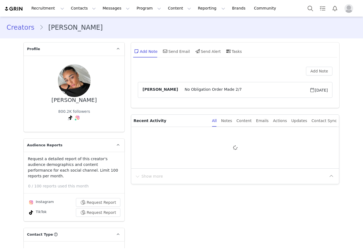
type input "+1 ([GEOGRAPHIC_DATA])"
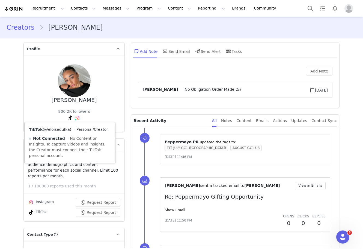
click at [65, 131] on link "@eloisedufka" at bounding box center [57, 129] width 26 height 4
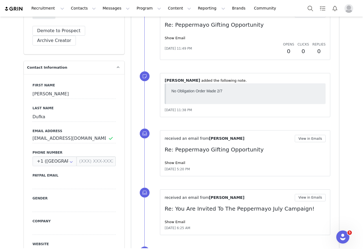
scroll to position [256, 0]
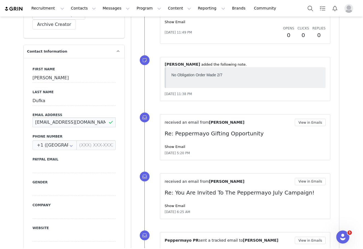
click at [88, 118] on input "contact@eloisedufka.com" at bounding box center [73, 123] width 83 height 10
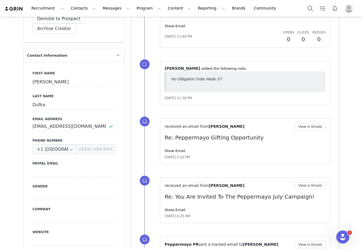
scroll to position [111, 0]
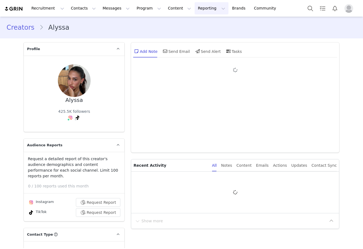
type input "+1 ([GEOGRAPHIC_DATA])"
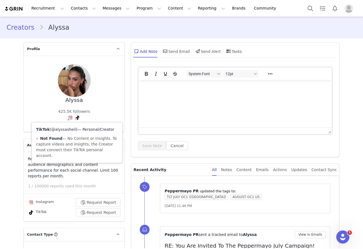
click at [65, 129] on link "@alyssasheil" at bounding box center [63, 129] width 25 height 4
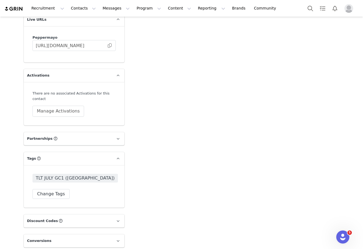
scroll to position [964, 0]
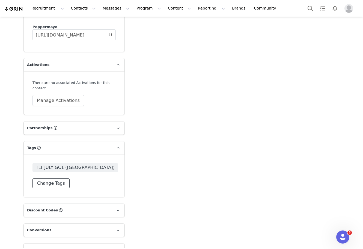
click at [55, 179] on button "Change Tags" at bounding box center [50, 184] width 37 height 10
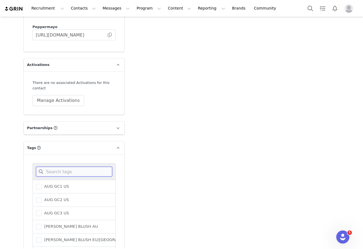
click at [74, 167] on input at bounding box center [74, 172] width 76 height 10
type input "ij"
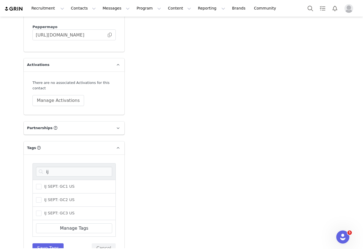
click at [86, 181] on div "IJ SEPT: GC1 US" at bounding box center [73, 187] width 83 height 14
click at [44, 184] on span "IJ SEPT: GC1 US" at bounding box center [57, 186] width 33 height 5
click at [41, 184] on input "IJ SEPT: GC1 US" at bounding box center [41, 184] width 0 height 0
click at [43, 244] on button "Save Tags" at bounding box center [47, 249] width 31 height 10
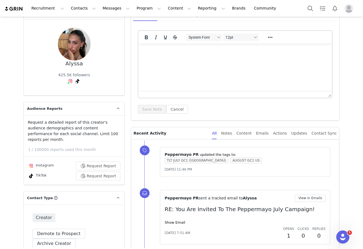
scroll to position [0, 0]
